Goal: Task Accomplishment & Management: Use online tool/utility

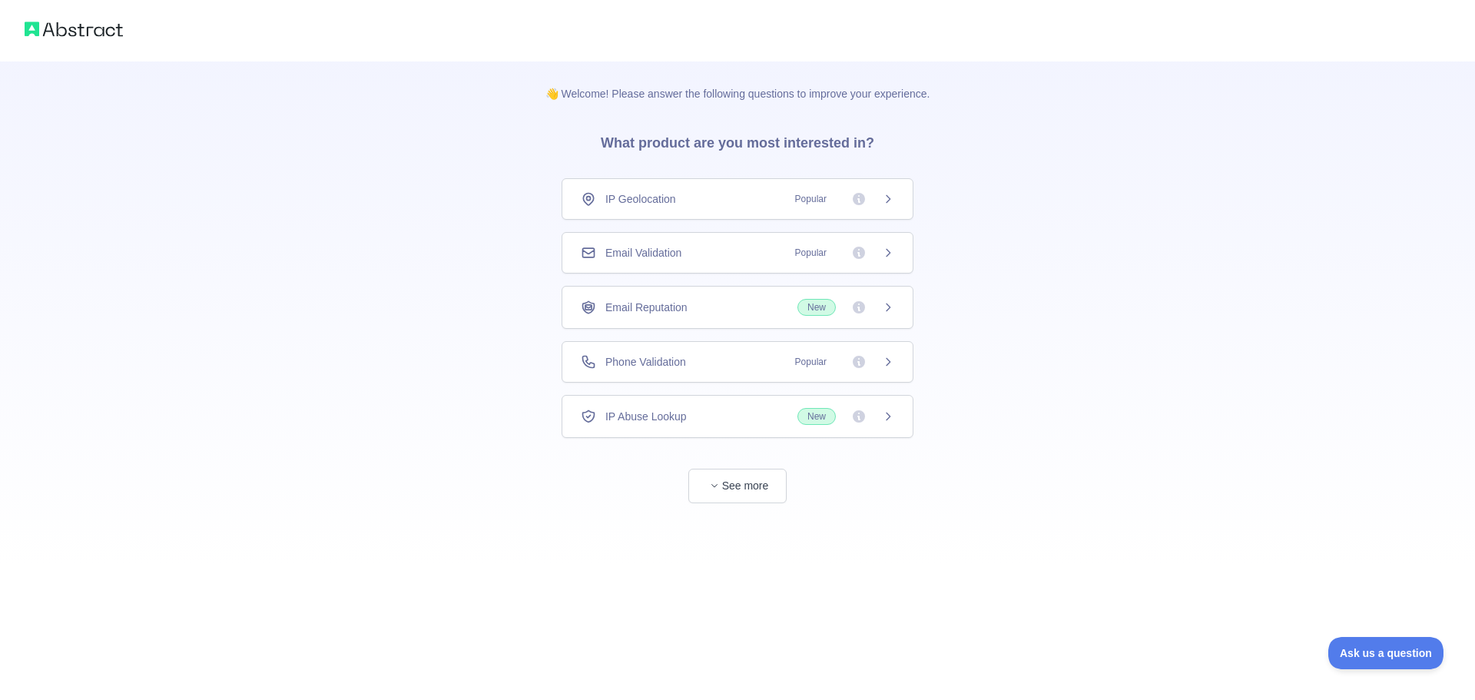
click at [651, 320] on div "Email Reputation New" at bounding box center [738, 307] width 352 height 43
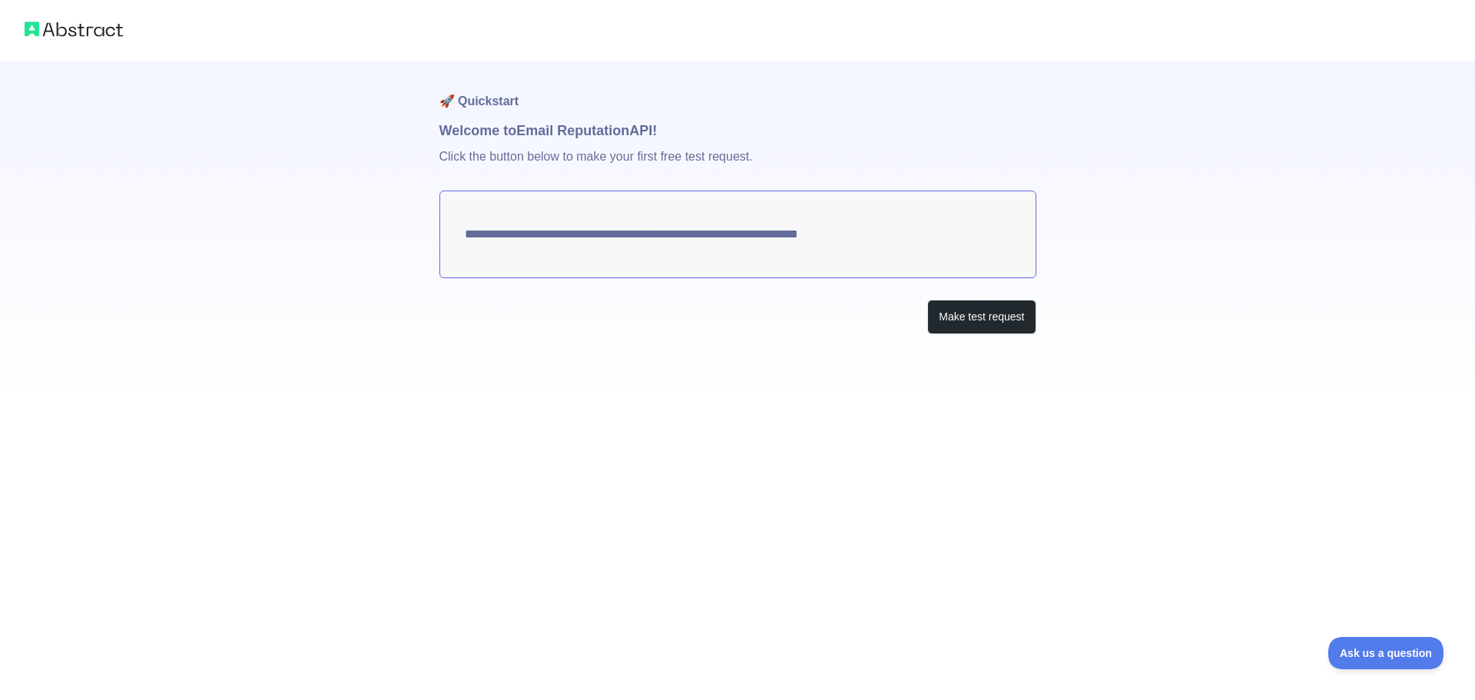
click at [691, 230] on textarea "**********" at bounding box center [737, 235] width 597 height 88
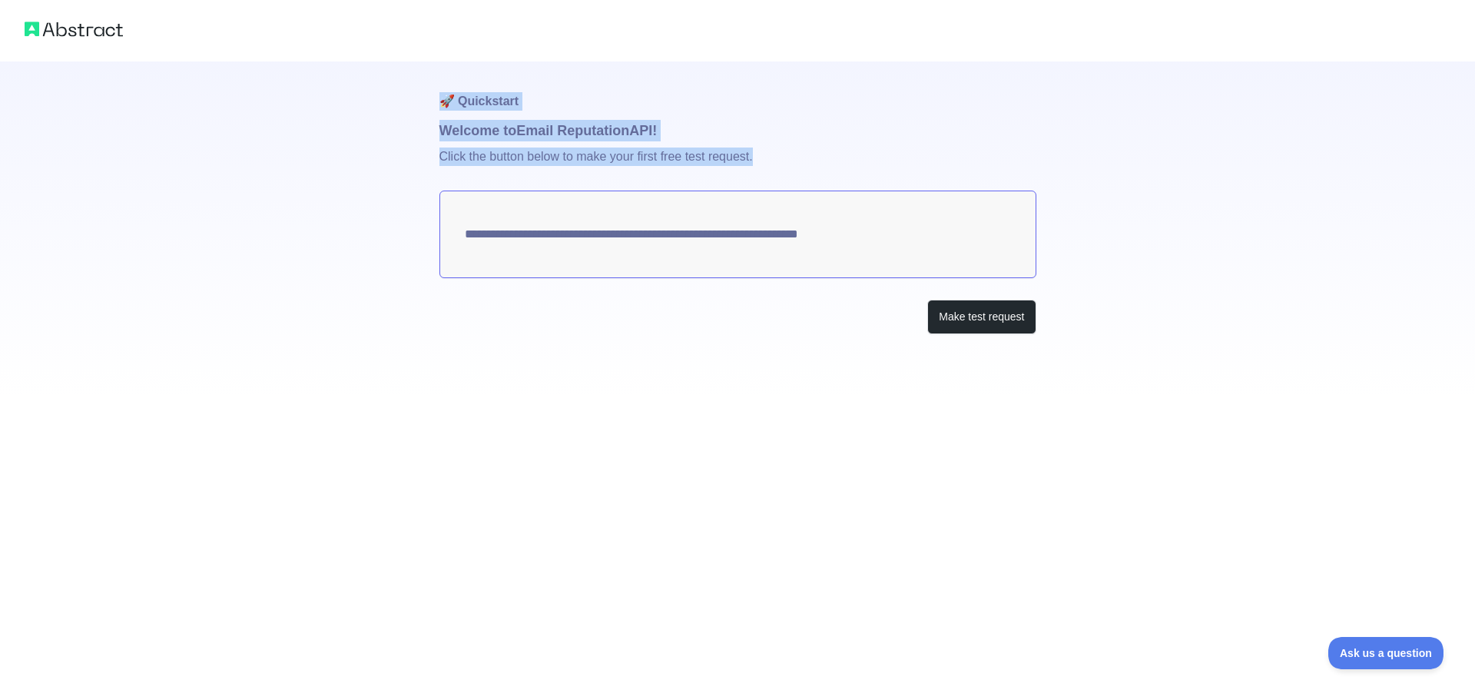
drag, startPoint x: 439, startPoint y: 100, endPoint x: 892, endPoint y: 250, distance: 477.4
click at [892, 250] on div "**********" at bounding box center [737, 228] width 597 height 334
click at [727, 124] on h1 "Welcome to Email Reputation API!" at bounding box center [737, 131] width 597 height 22
drag, startPoint x: 753, startPoint y: 151, endPoint x: 416, endPoint y: 79, distance: 344.0
click at [416, 79] on div "**********" at bounding box center [737, 198] width 1475 height 396
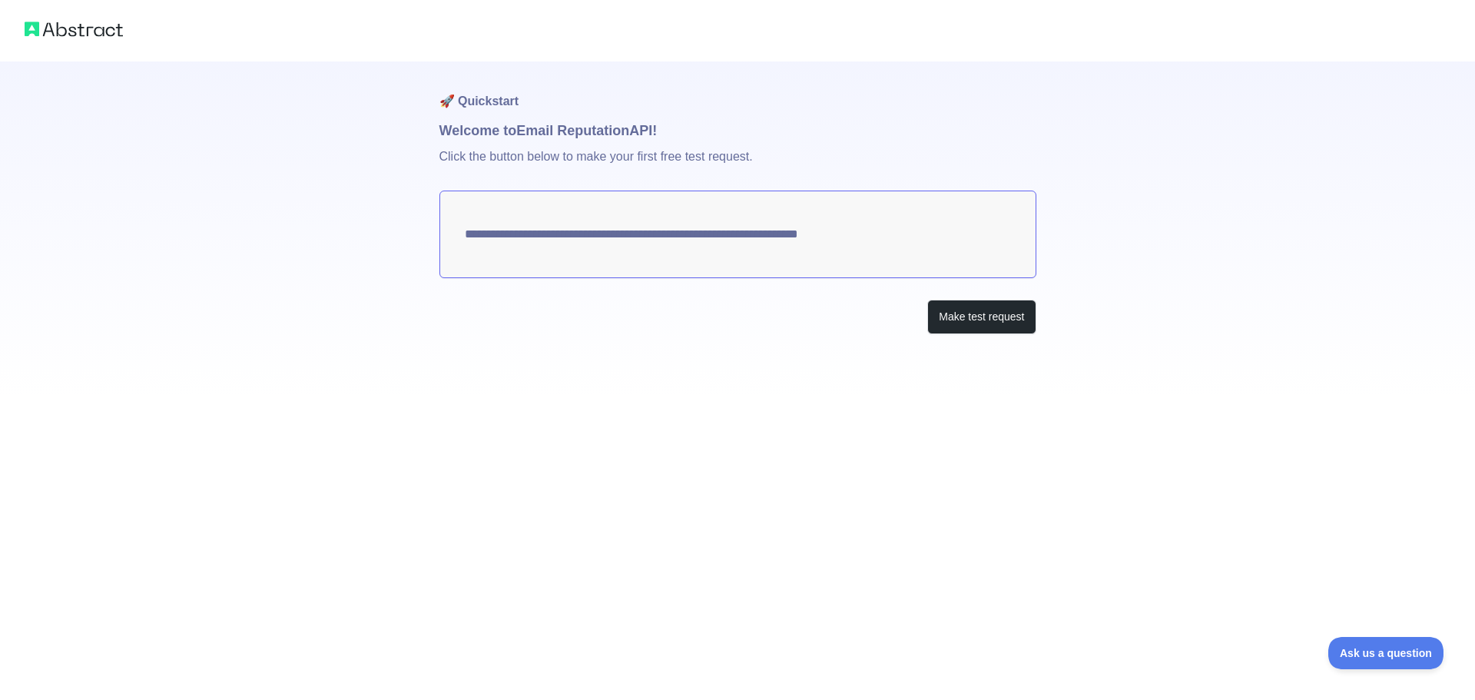
click at [616, 303] on div "Make test request" at bounding box center [737, 317] width 597 height 35
click at [1006, 307] on button "Make test request" at bounding box center [981, 317] width 108 height 35
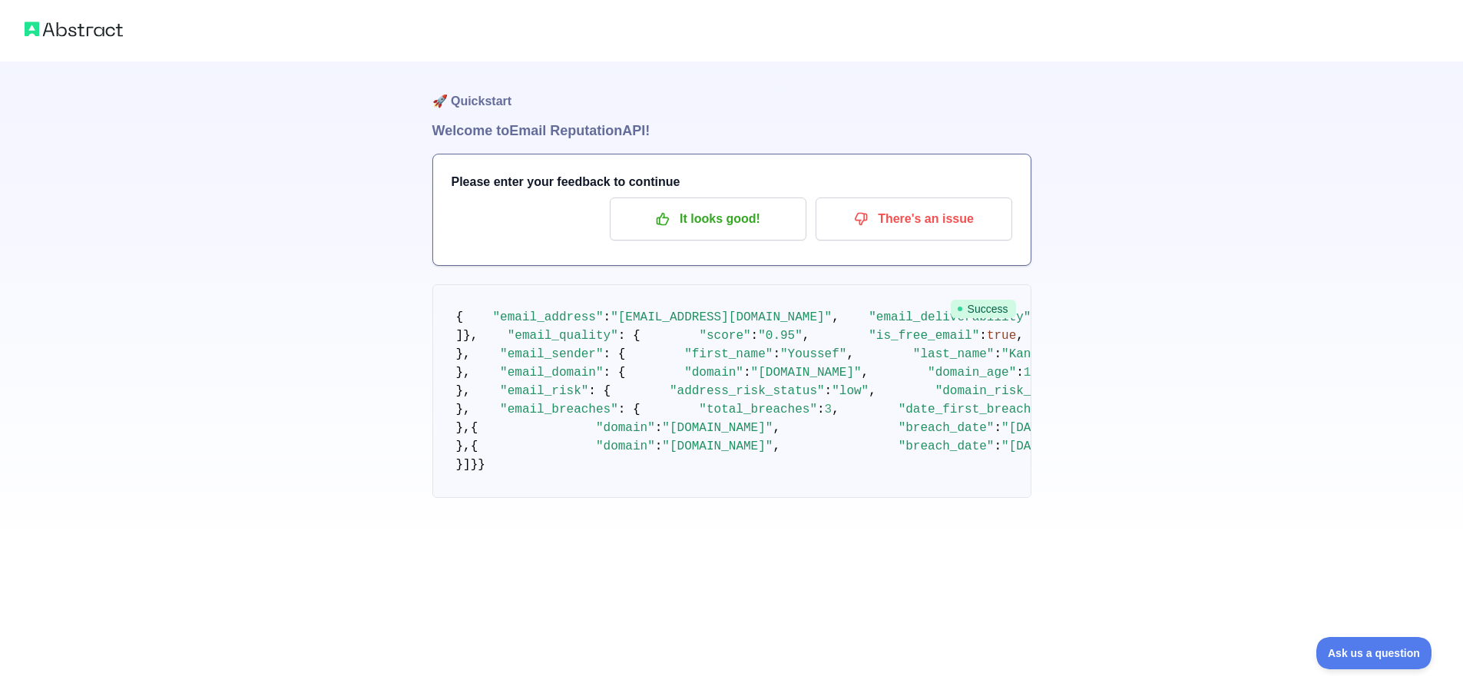
click at [98, 36] on img at bounding box center [74, 29] width 98 height 22
click at [25, 25] on img at bounding box center [74, 29] width 98 height 22
click at [697, 214] on p "It looks good!" at bounding box center [708, 219] width 174 height 26
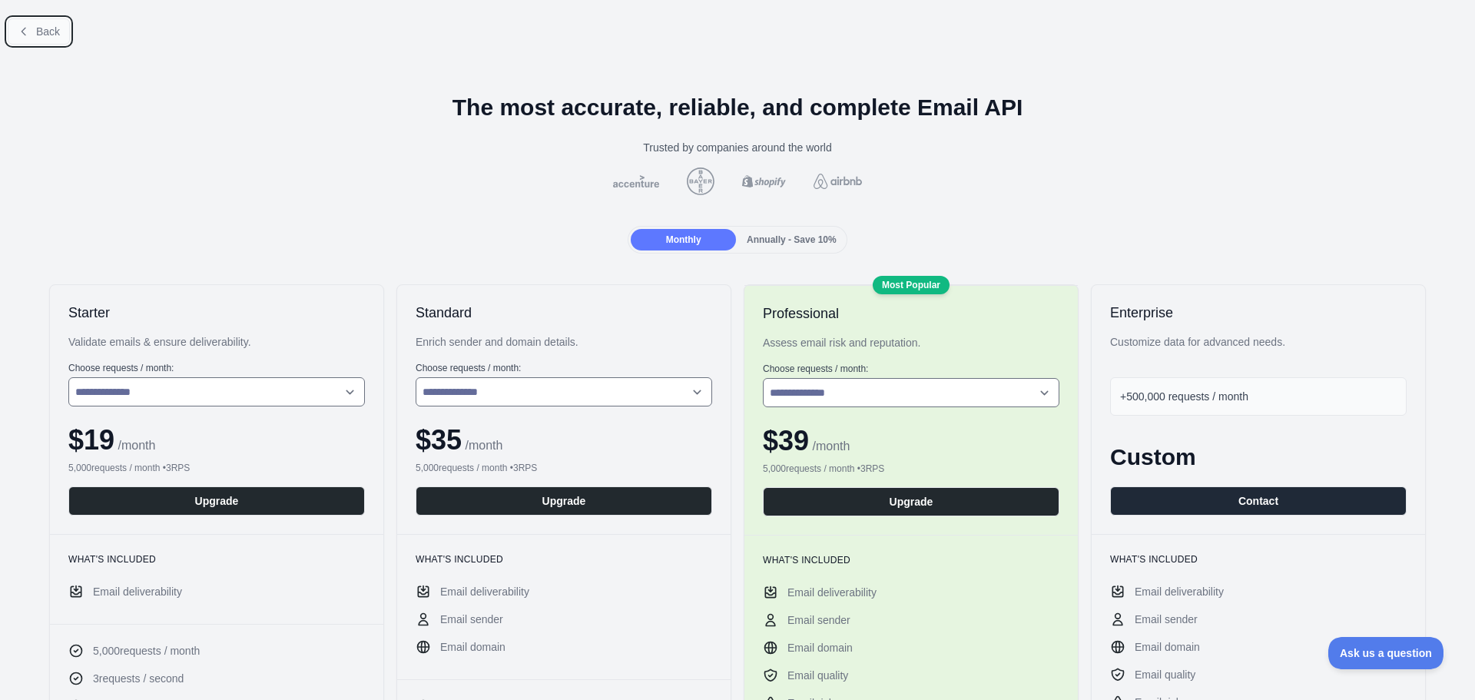
click at [38, 33] on span "Back" at bounding box center [48, 31] width 24 height 12
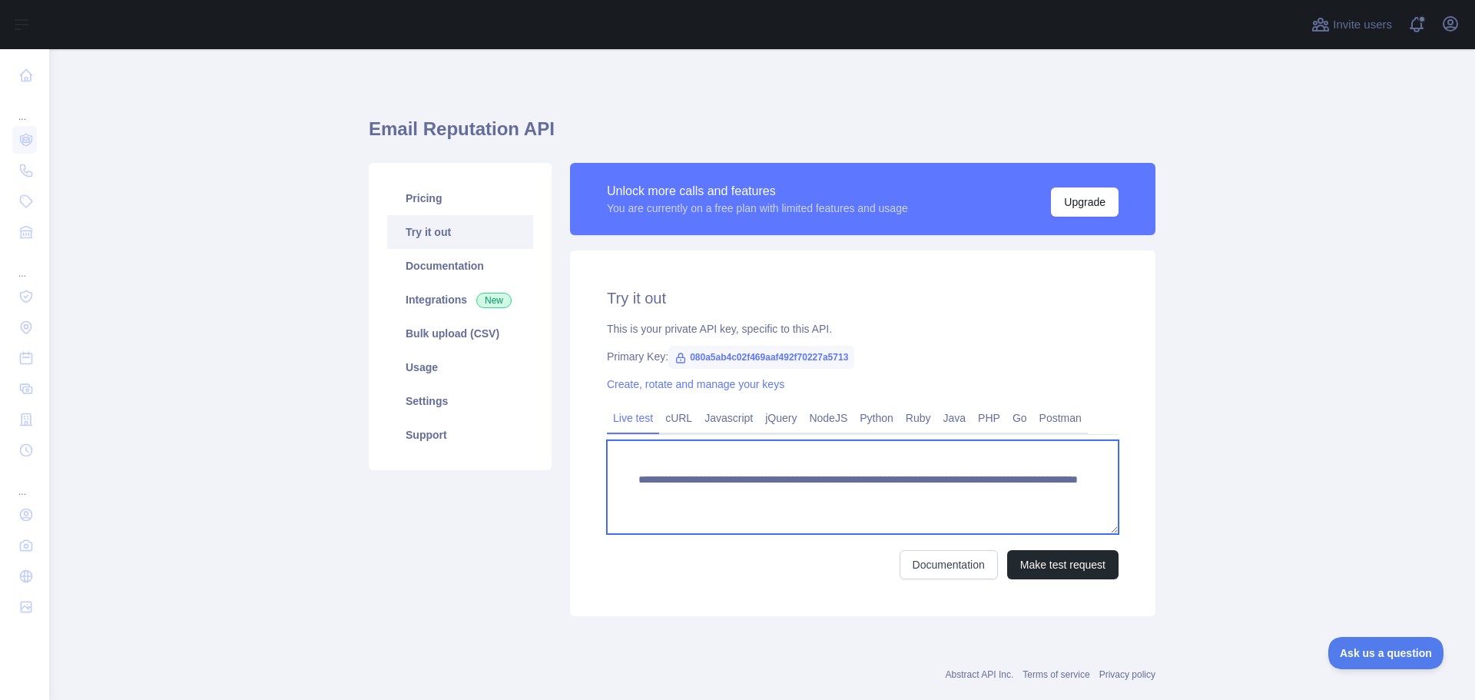
click at [774, 489] on textarea "**********" at bounding box center [863, 487] width 512 height 94
paste textarea "To enrich screen reader interactions, please activate Accessibility in Grammarl…"
type textarea "**********"
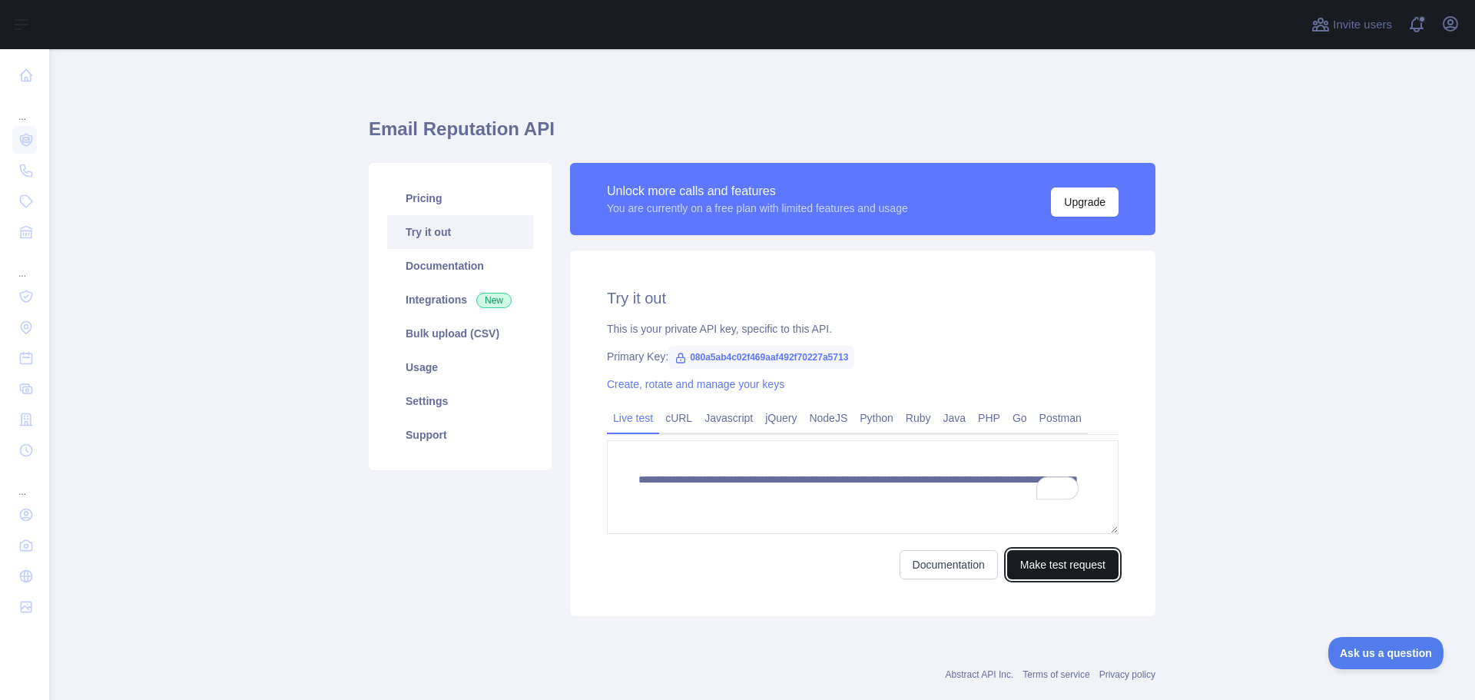
click at [1046, 565] on button "Make test request" at bounding box center [1062, 564] width 111 height 29
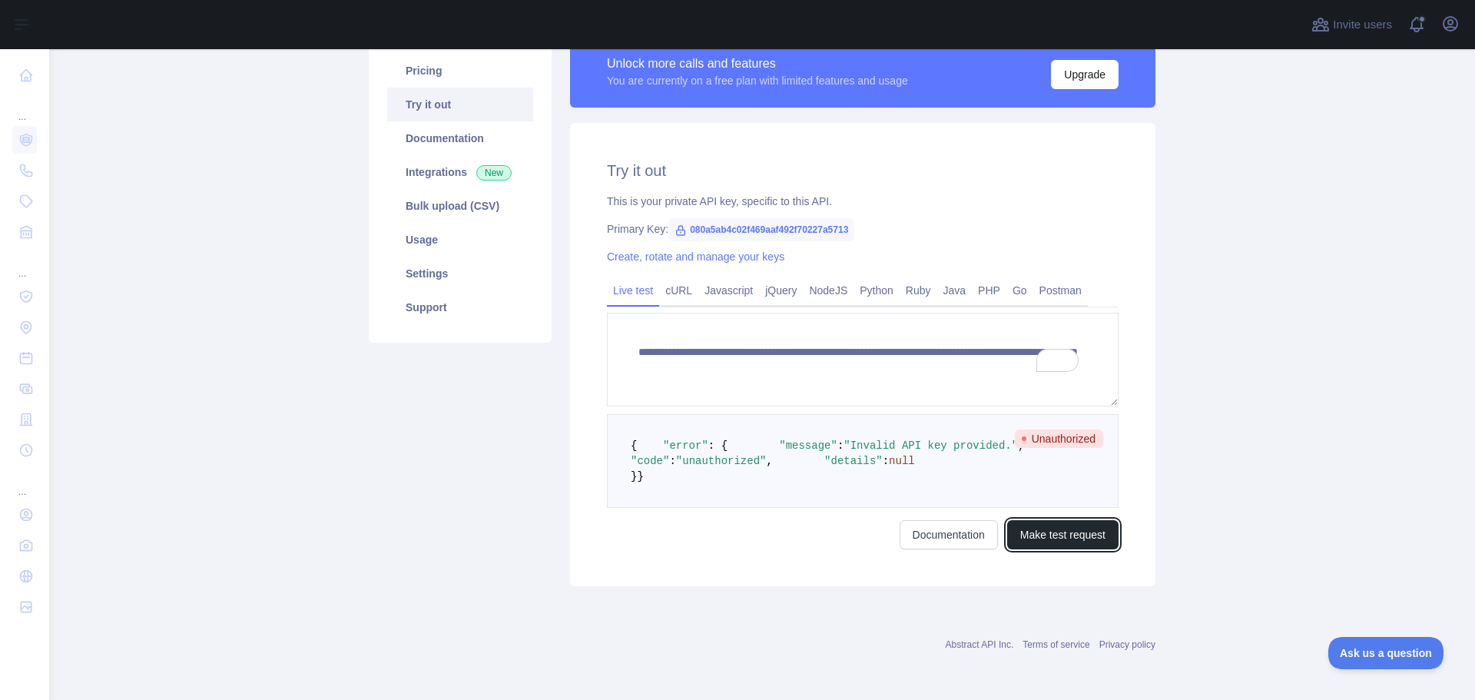
scroll to position [189, 0]
click at [863, 278] on link "Python" at bounding box center [876, 290] width 46 height 25
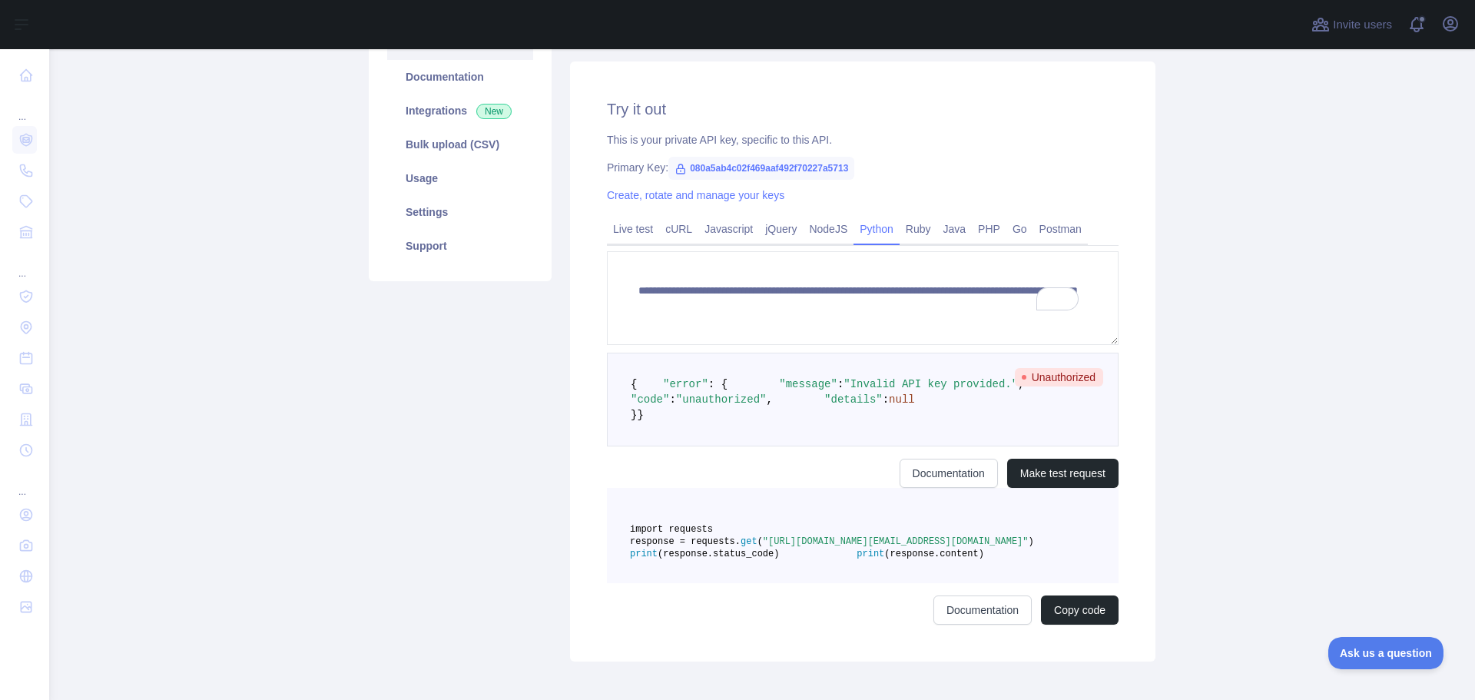
scroll to position [65, 0]
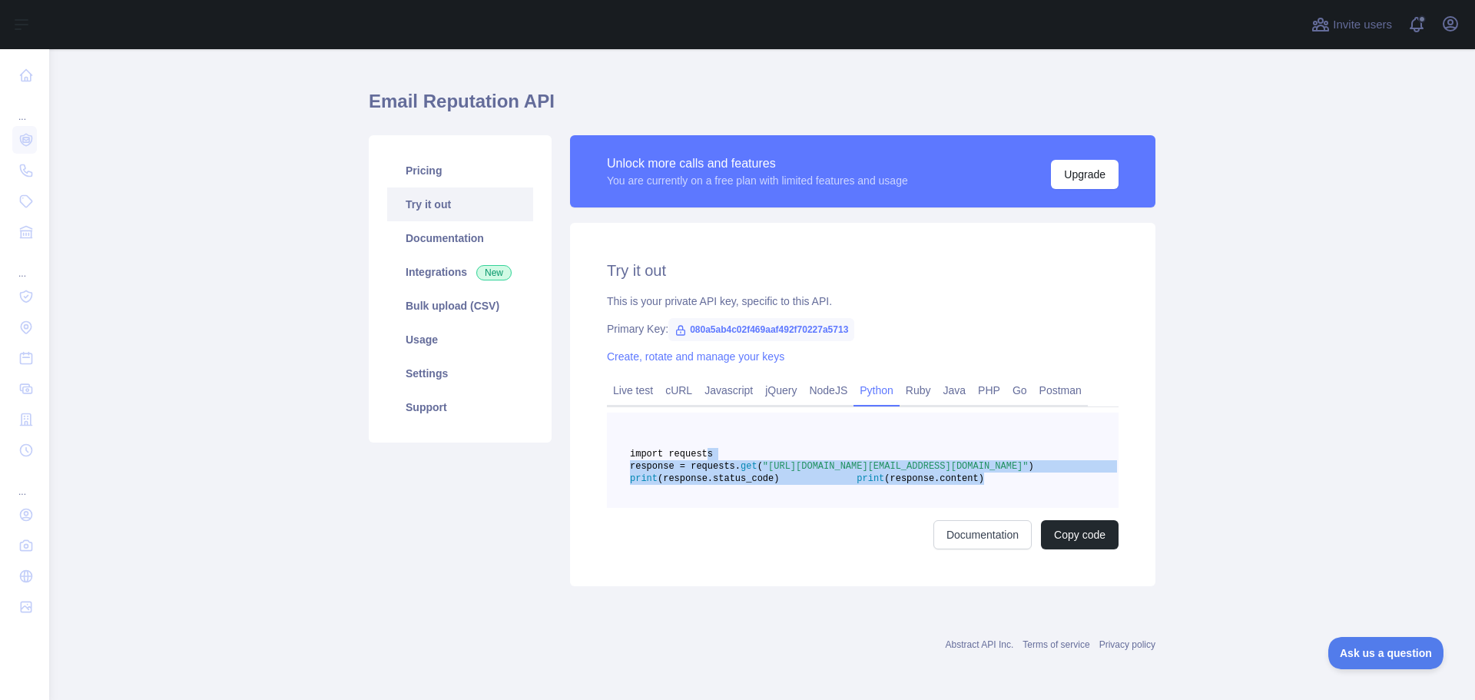
drag, startPoint x: 698, startPoint y: 416, endPoint x: 815, endPoint y: 486, distance: 136.8
click at [815, 486] on pre "import requests response = requests. get ( "[URL][DOMAIN_NAME][EMAIL_ADDRESS][D…" at bounding box center [863, 460] width 512 height 95
drag, startPoint x: 810, startPoint y: 481, endPoint x: 698, endPoint y: 413, distance: 131.0
click at [698, 449] on code "import requests response = requests. get ( "[URL][DOMAIN_NAME][EMAIL_ADDRESS][D…" at bounding box center [871, 466] width 482 height 35
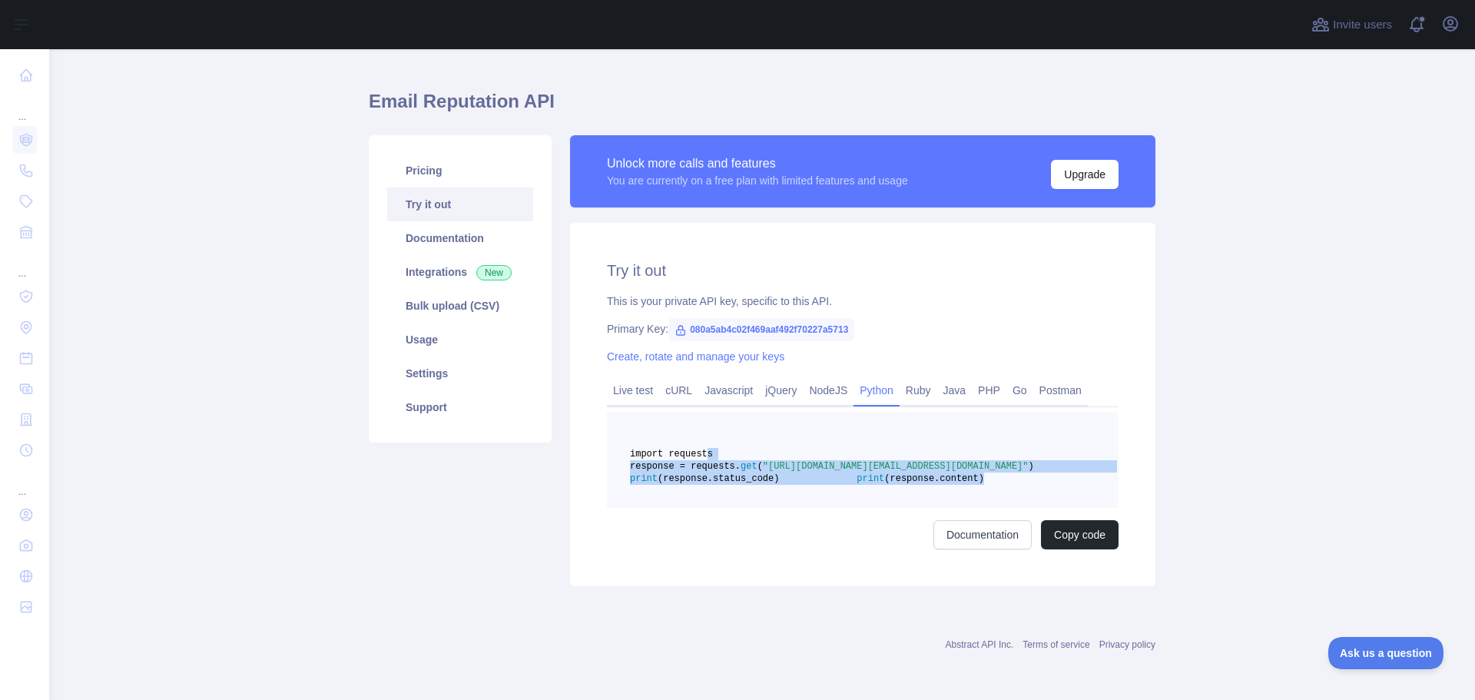
drag, startPoint x: 694, startPoint y: 418, endPoint x: 815, endPoint y: 477, distance: 135.0
click at [815, 477] on pre "import requests response = requests. get ( "[URL][DOMAIN_NAME][EMAIL_ADDRESS][D…" at bounding box center [863, 460] width 512 height 95
copy code "import requests response = requests. get ( "[URL][DOMAIN_NAME][EMAIL_ADDRESS][D…"
